Goal: Find specific page/section: Find specific page/section

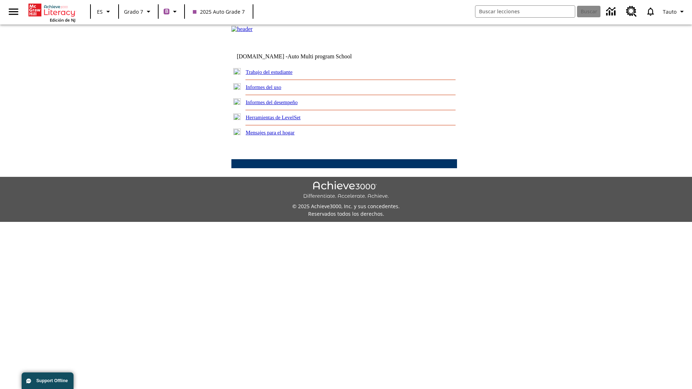
click at [278, 75] on link "Trabajo del estudiante" at bounding box center [269, 72] width 47 height 6
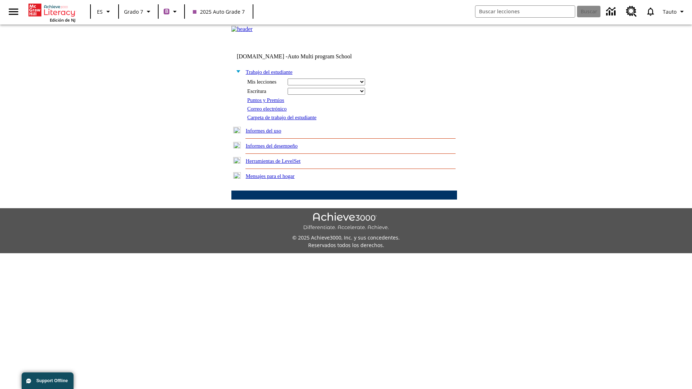
click at [270, 112] on link "Correo electrónico" at bounding box center [266, 109] width 39 height 6
